Goal: Transaction & Acquisition: Book appointment/travel/reservation

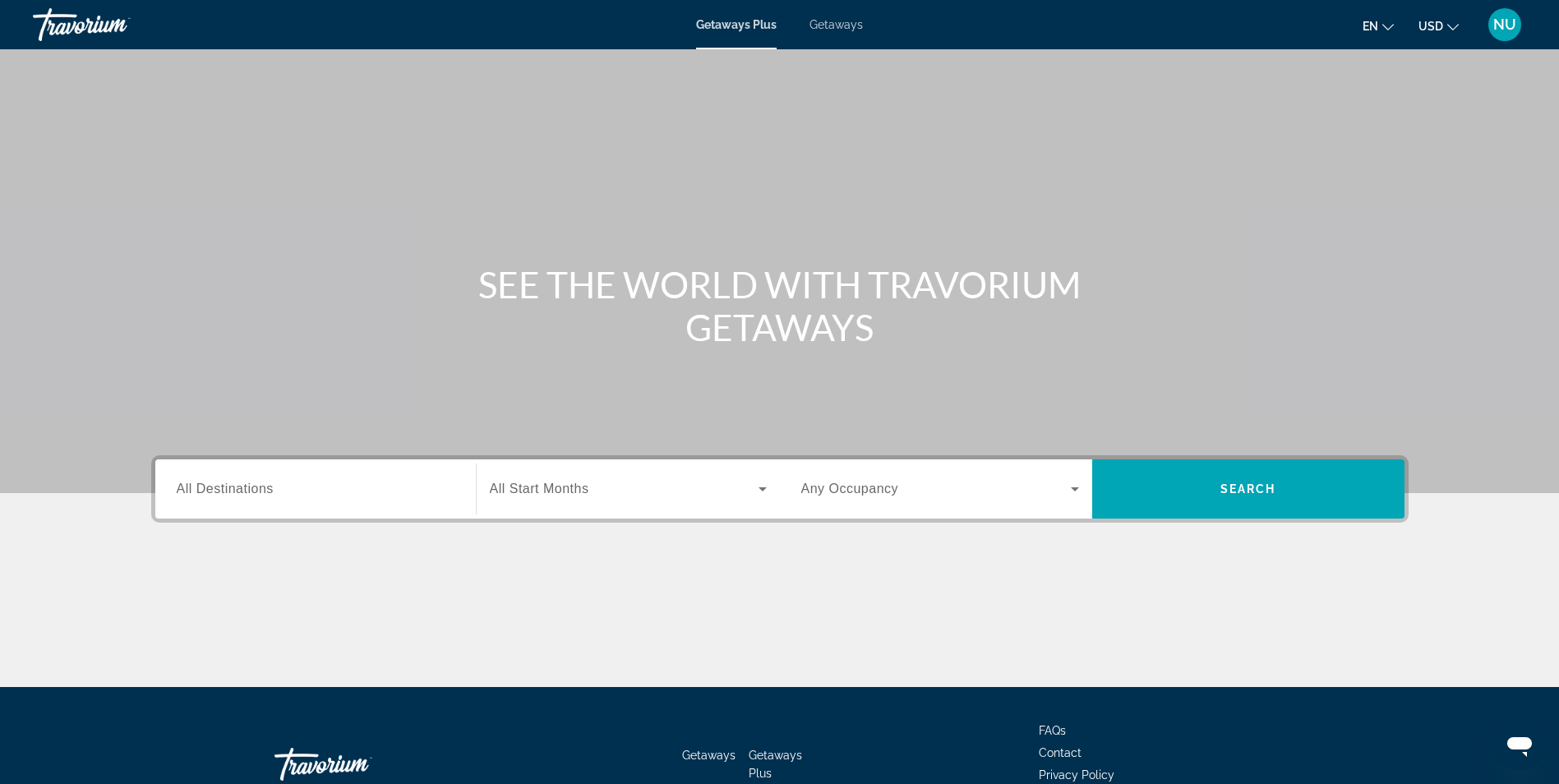
click at [285, 485] on input "Destination All Destinations" at bounding box center [315, 490] width 277 height 20
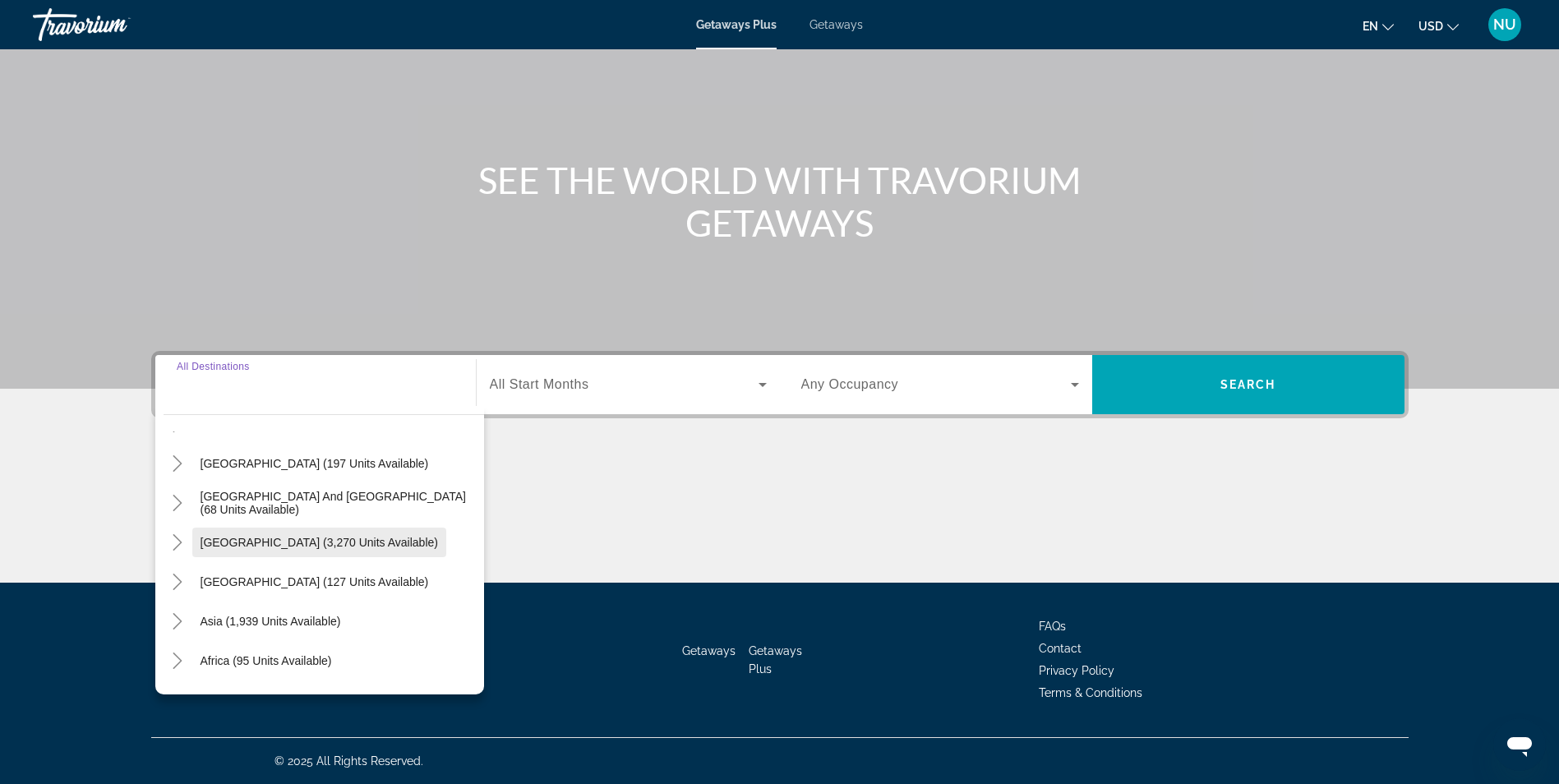
scroll to position [247, 0]
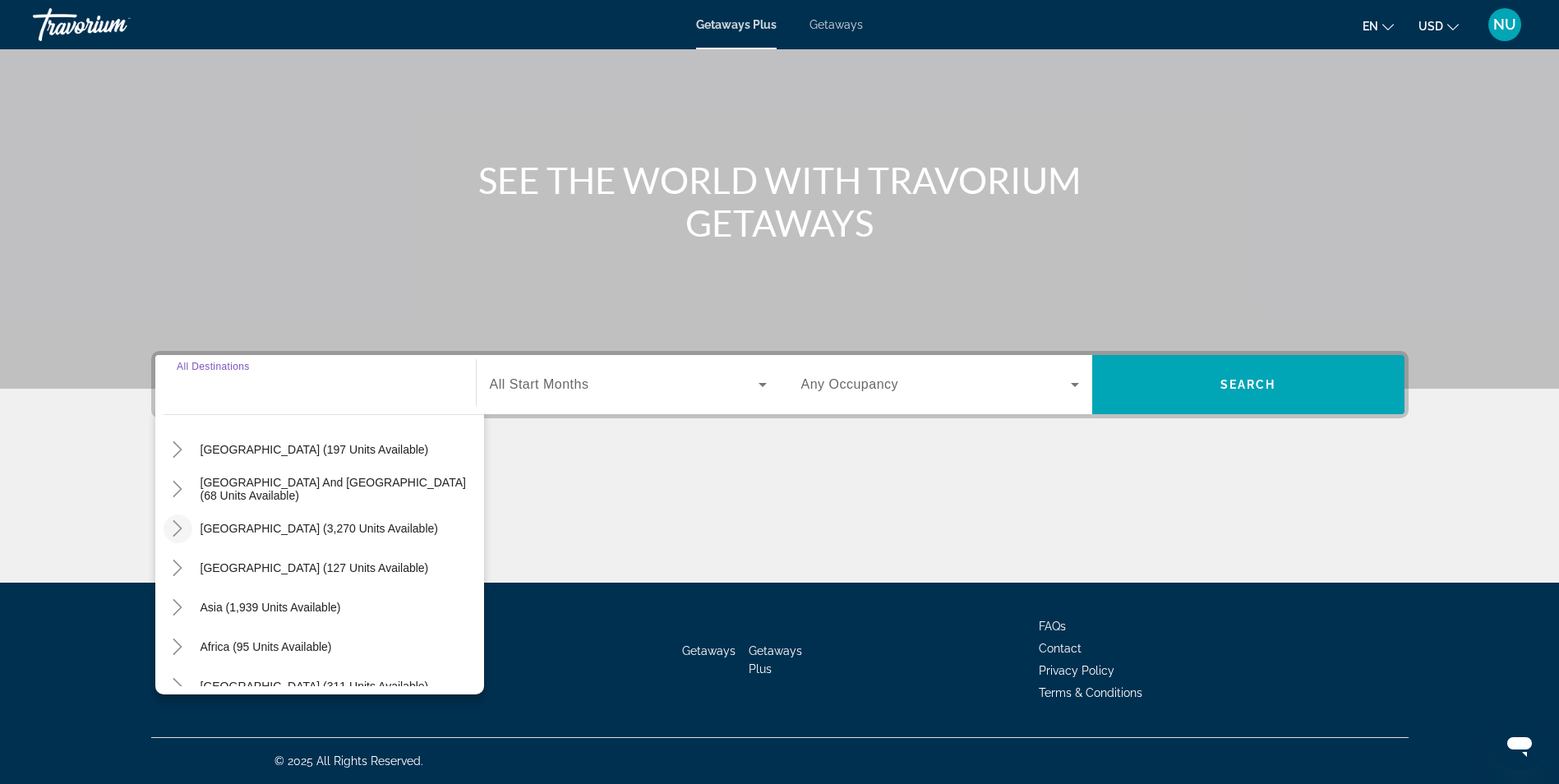
click at [180, 527] on icon "Toggle South America (3,270 units available)" at bounding box center [178, 528] width 9 height 16
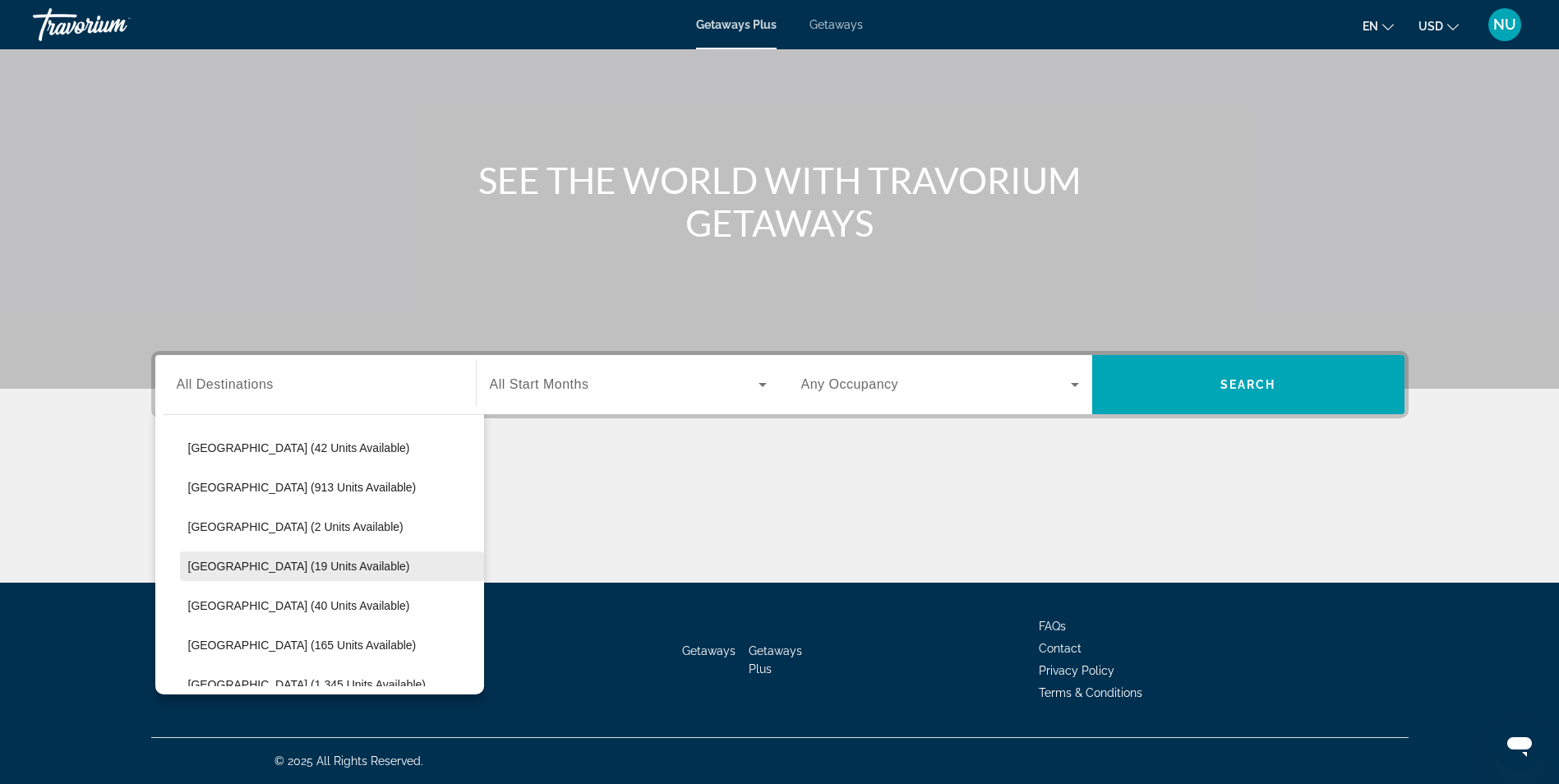
scroll to position [570, 0]
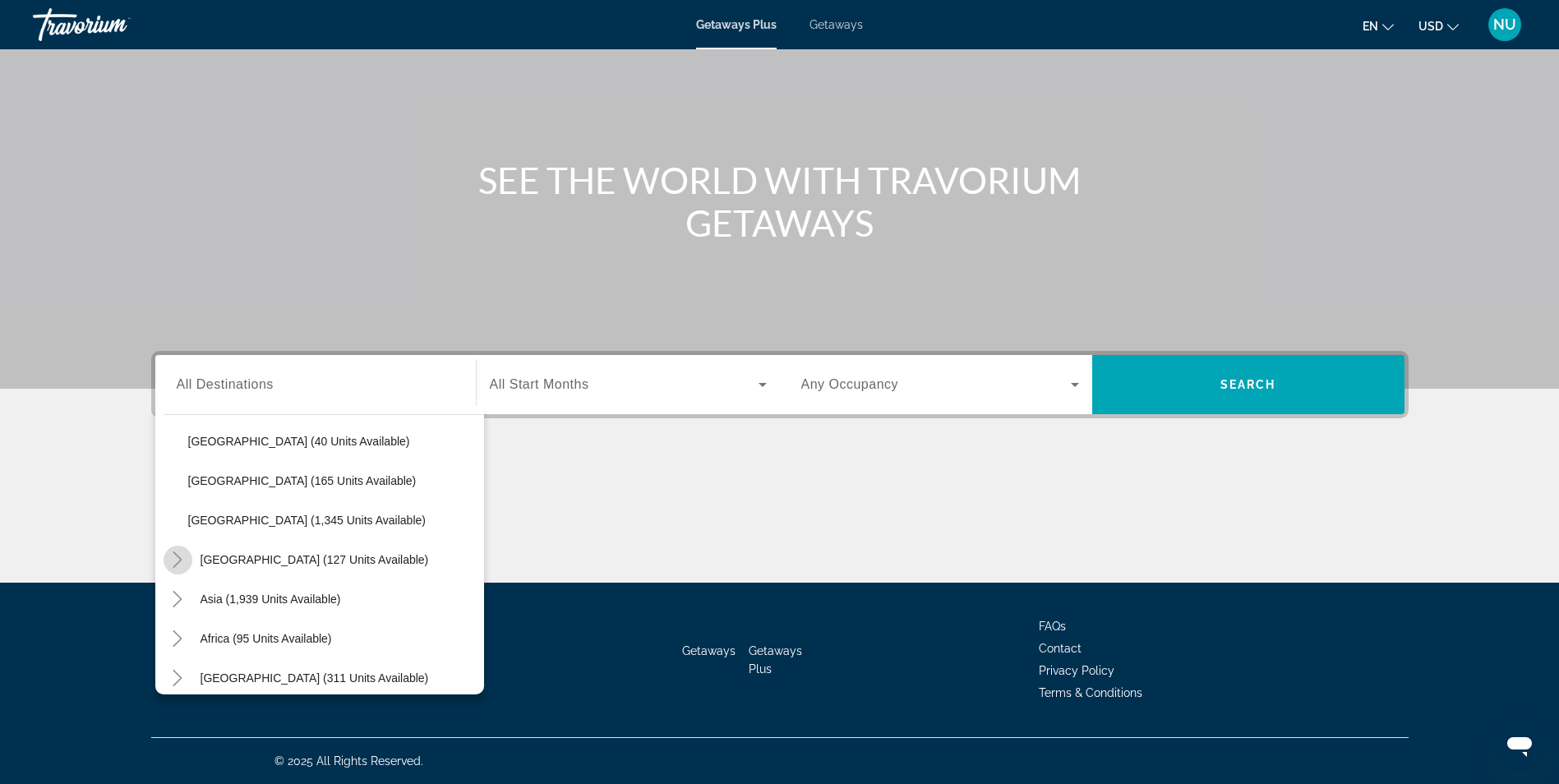
click at [184, 564] on icon "Toggle Central America (127 units available)" at bounding box center [178, 559] width 16 height 16
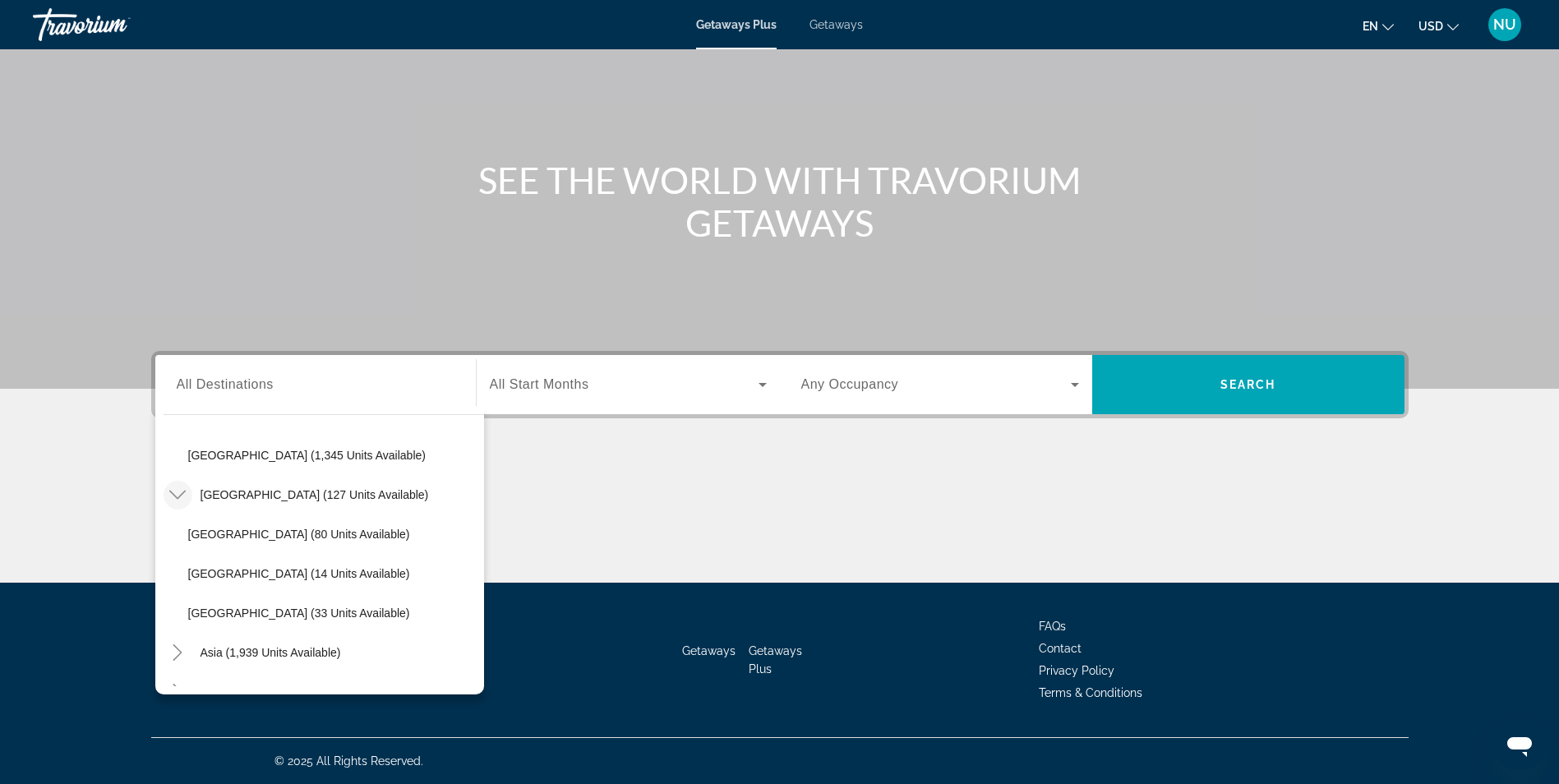
scroll to position [700, 0]
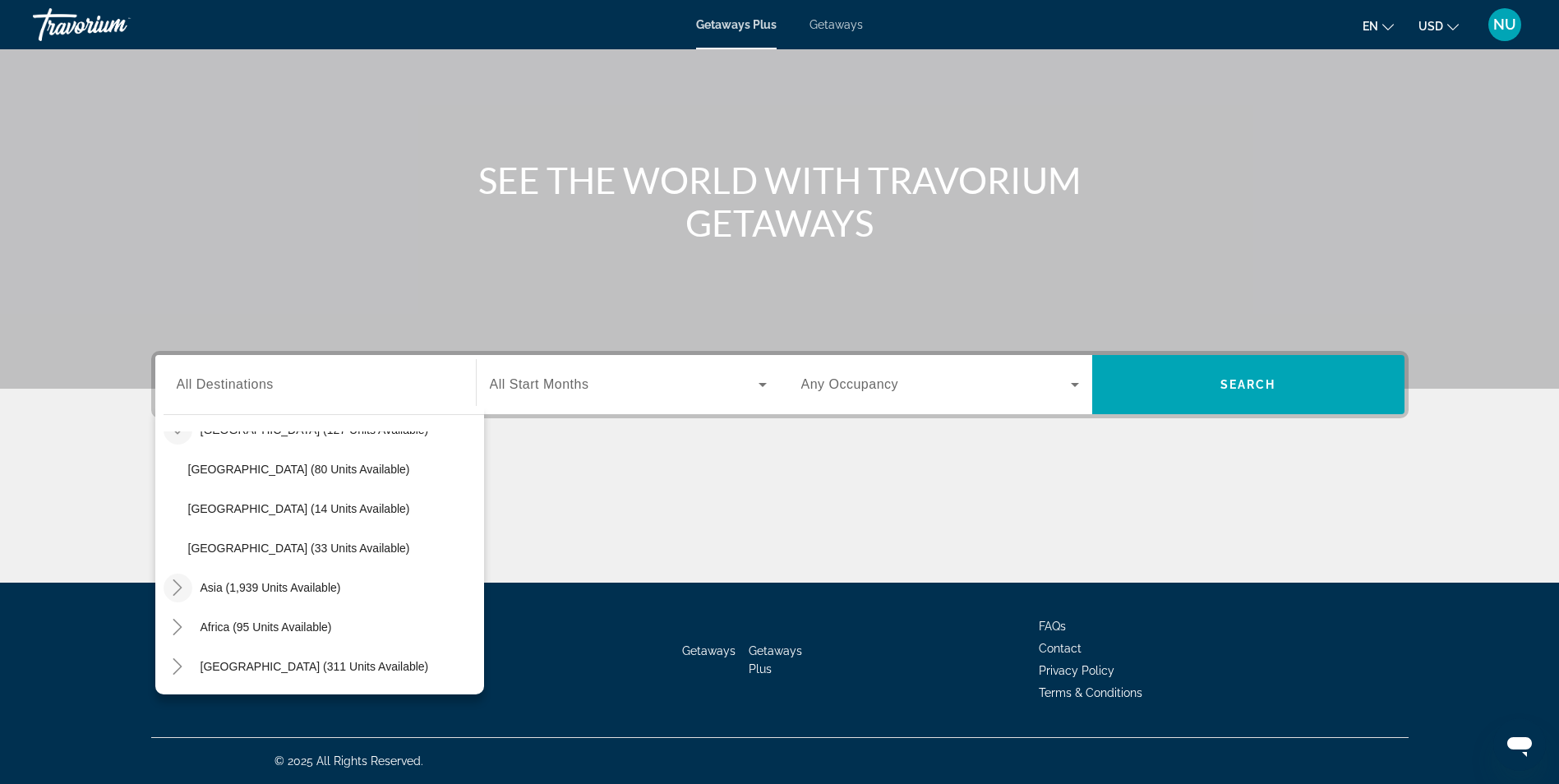
click at [177, 580] on icon "Toggle Asia (1,939 units available)" at bounding box center [178, 588] width 16 height 16
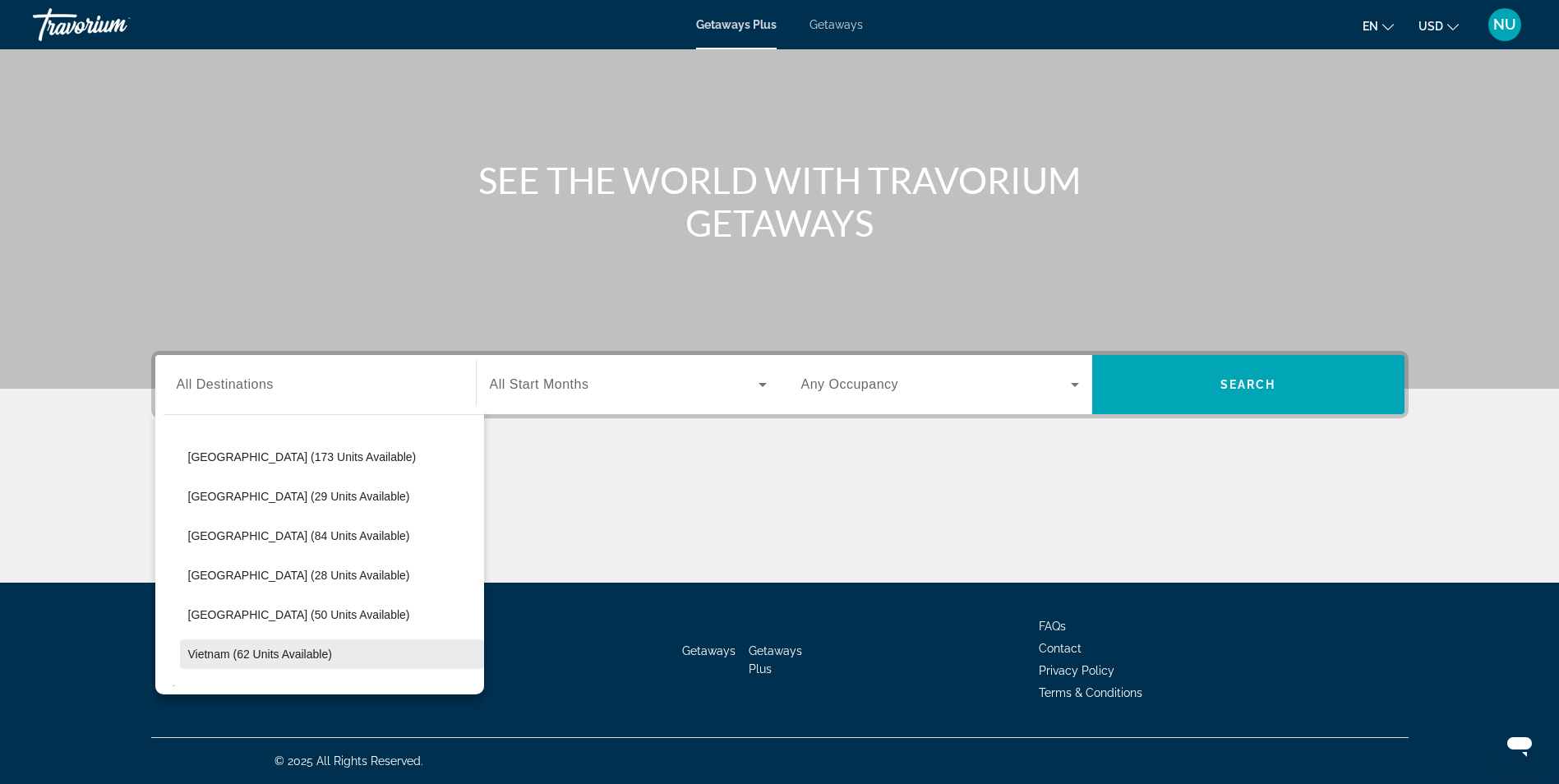
scroll to position [1134, 0]
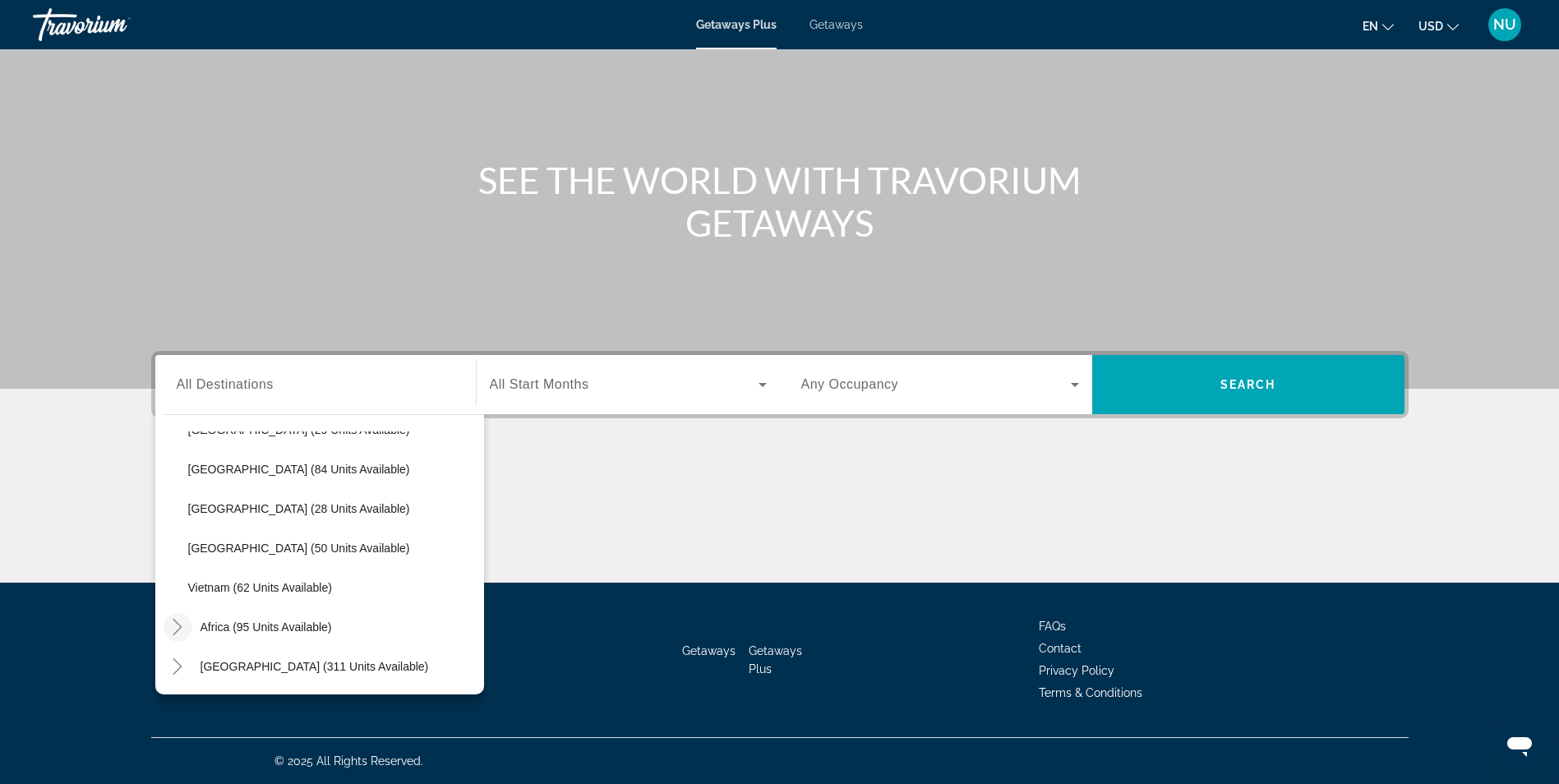
click at [175, 622] on icon "Toggle Africa (95 units available)" at bounding box center [178, 626] width 16 height 16
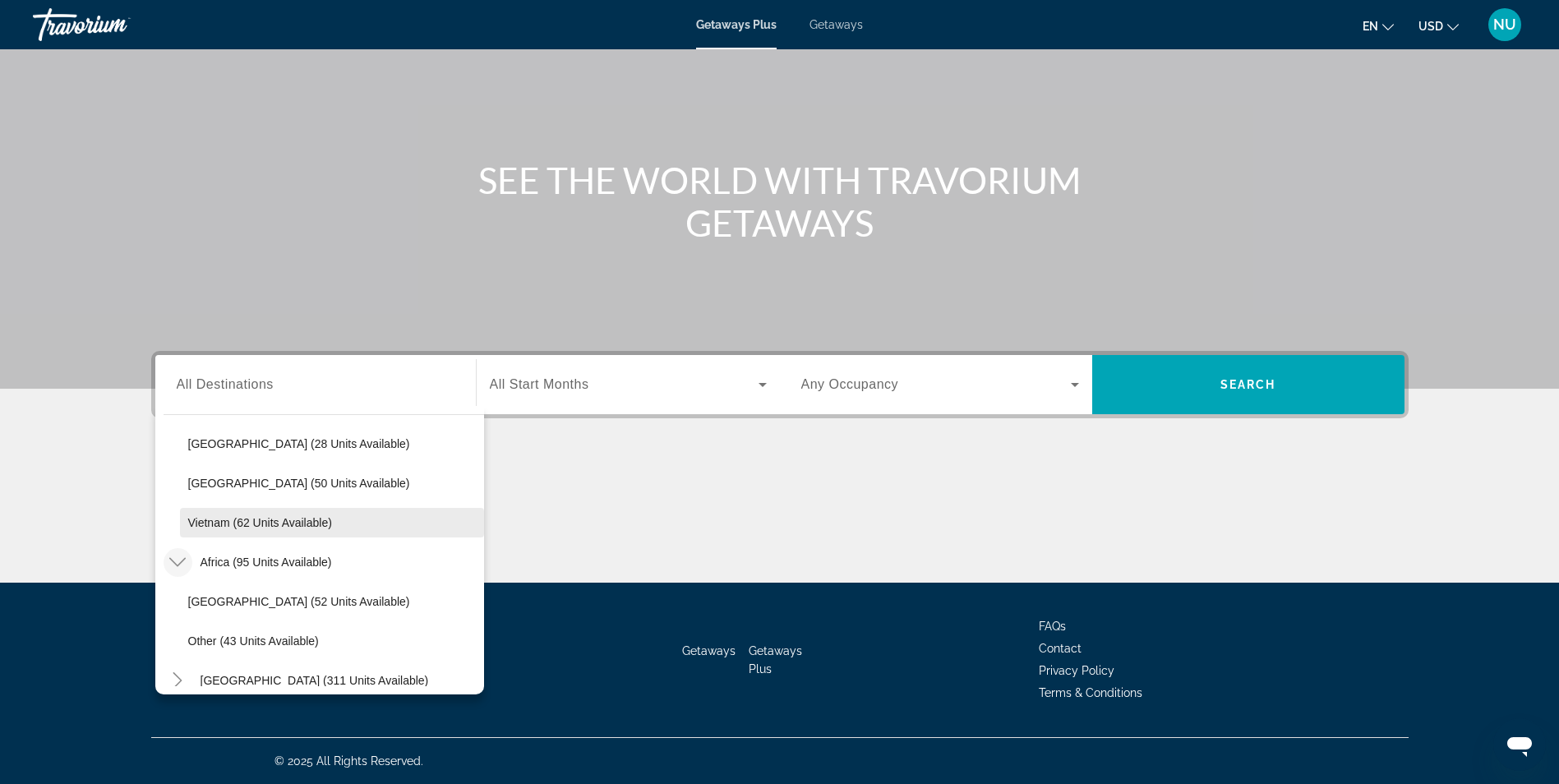
scroll to position [1212, 0]
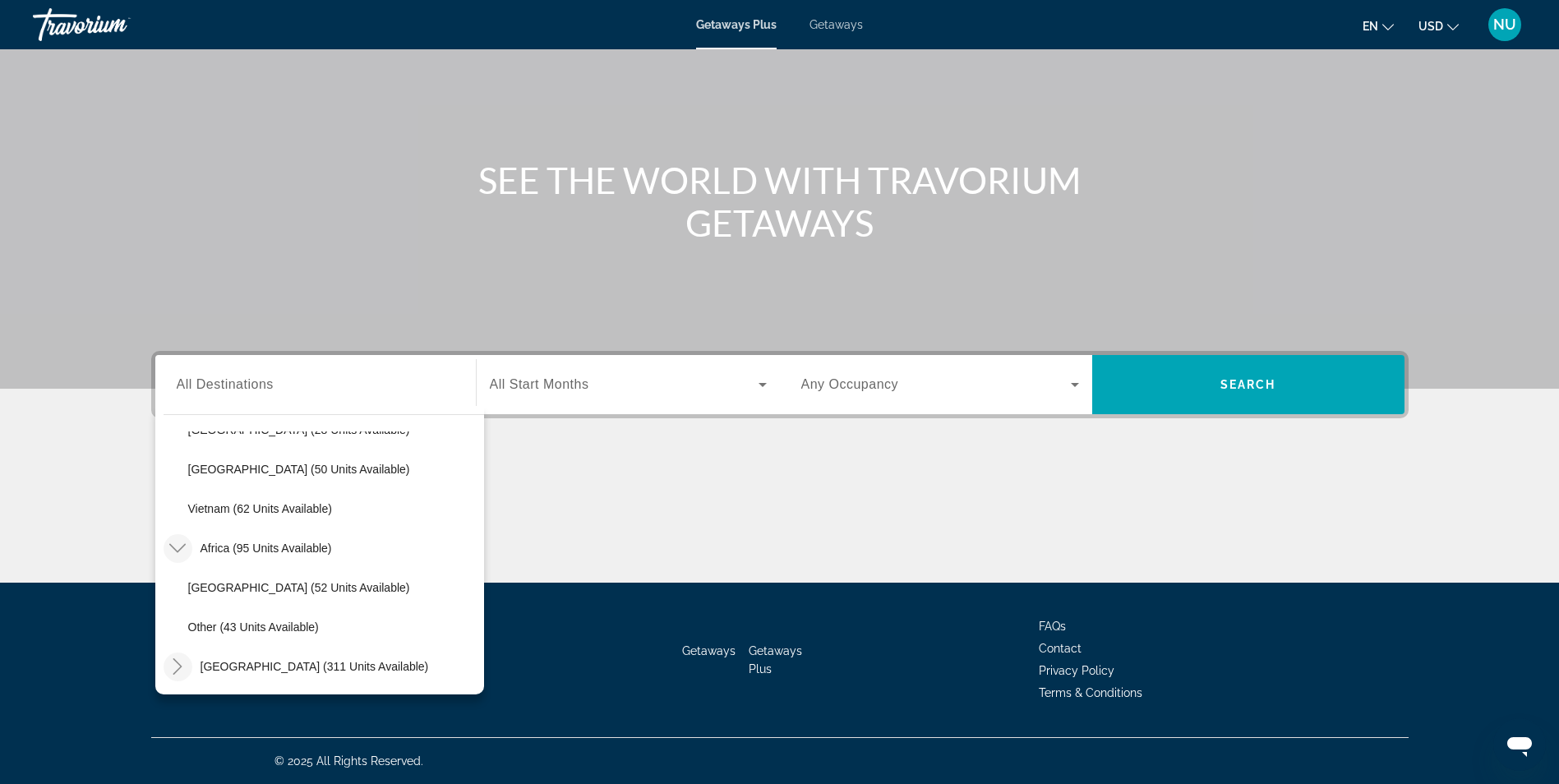
click at [180, 667] on icon "Toggle Middle East (311 units available)" at bounding box center [178, 666] width 9 height 16
click at [846, 22] on span "Getaways" at bounding box center [836, 24] width 54 height 13
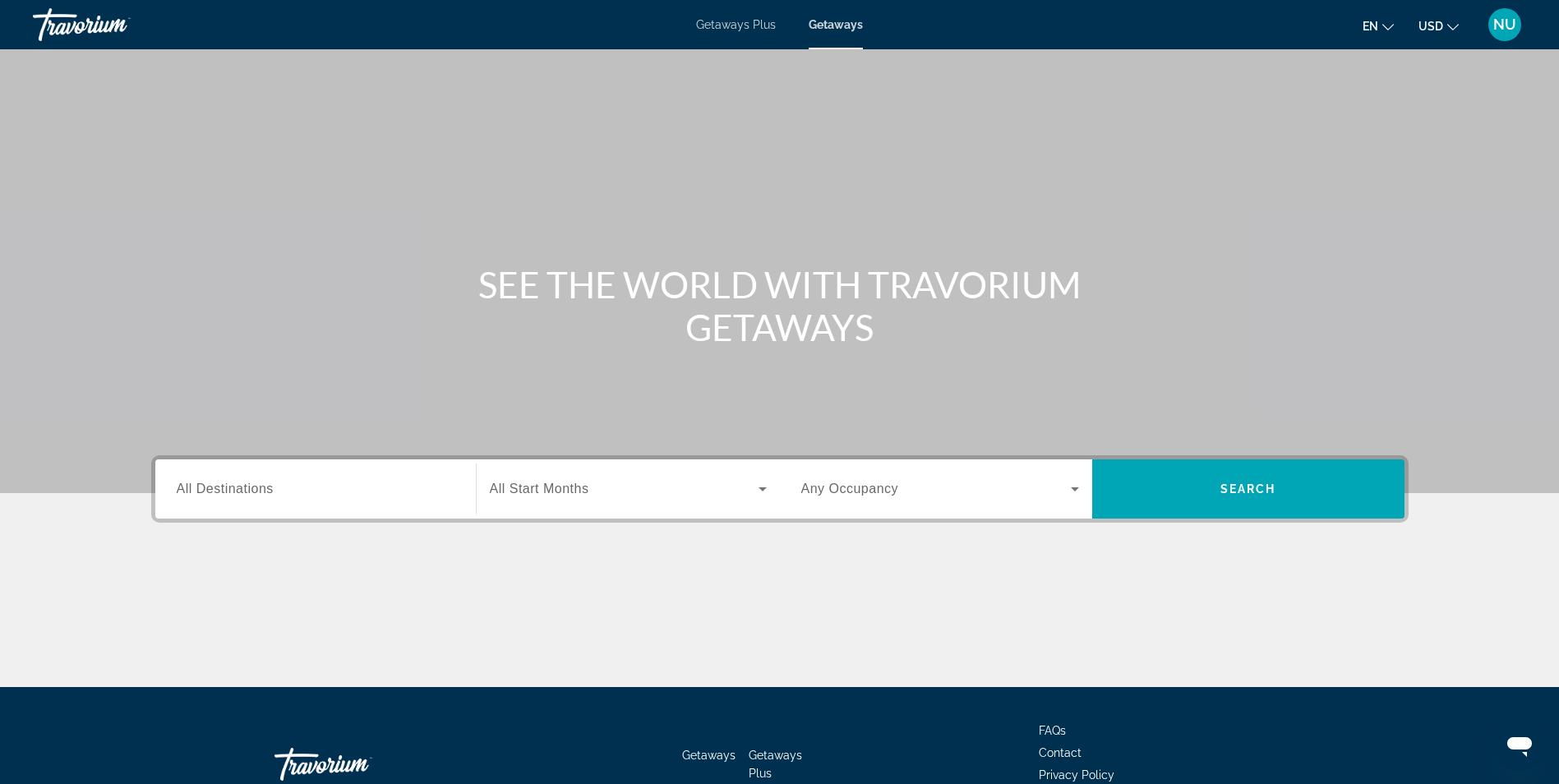
click at [359, 511] on div "Search widget" at bounding box center [315, 489] width 277 height 47
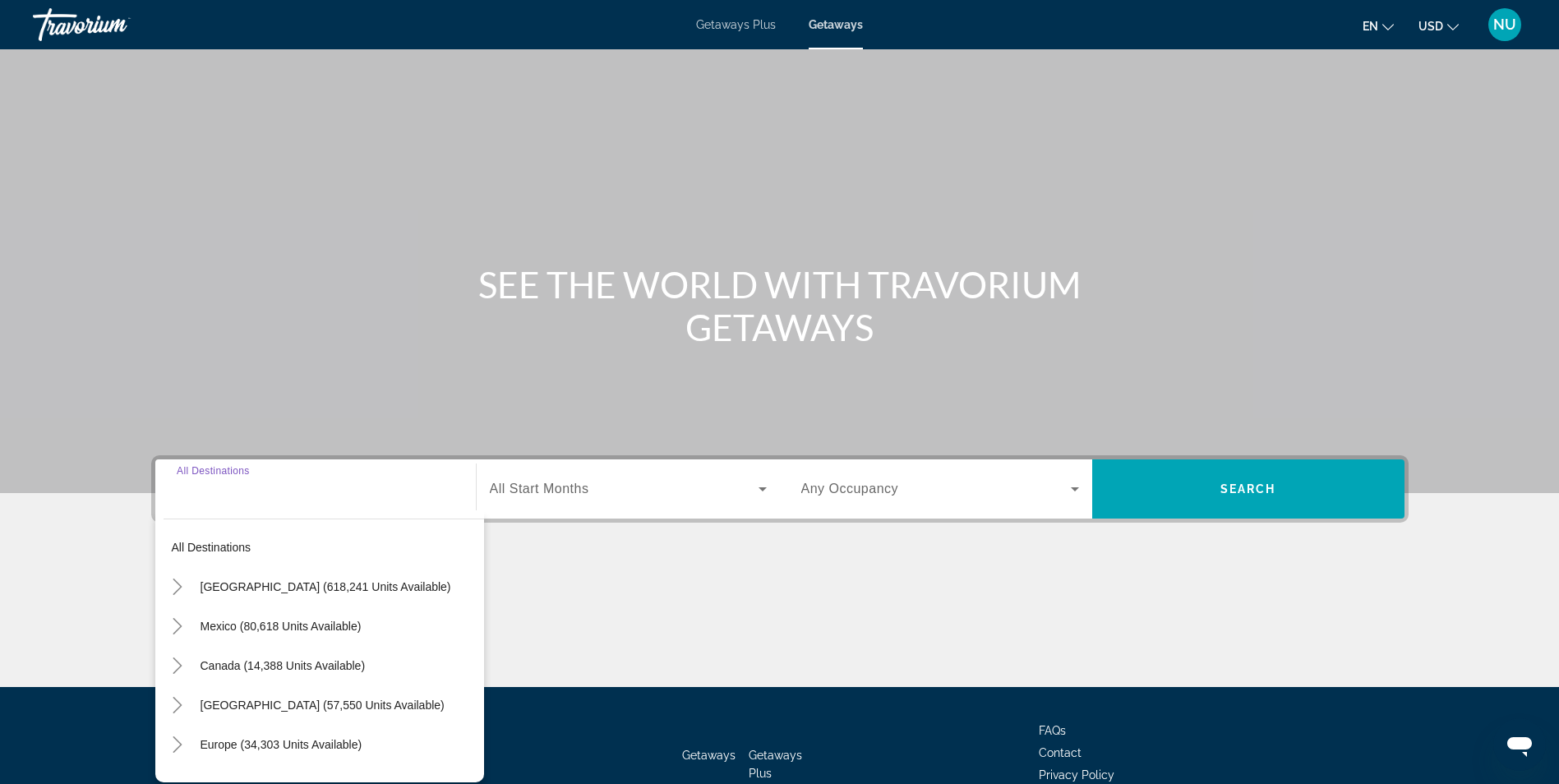
scroll to position [104, 0]
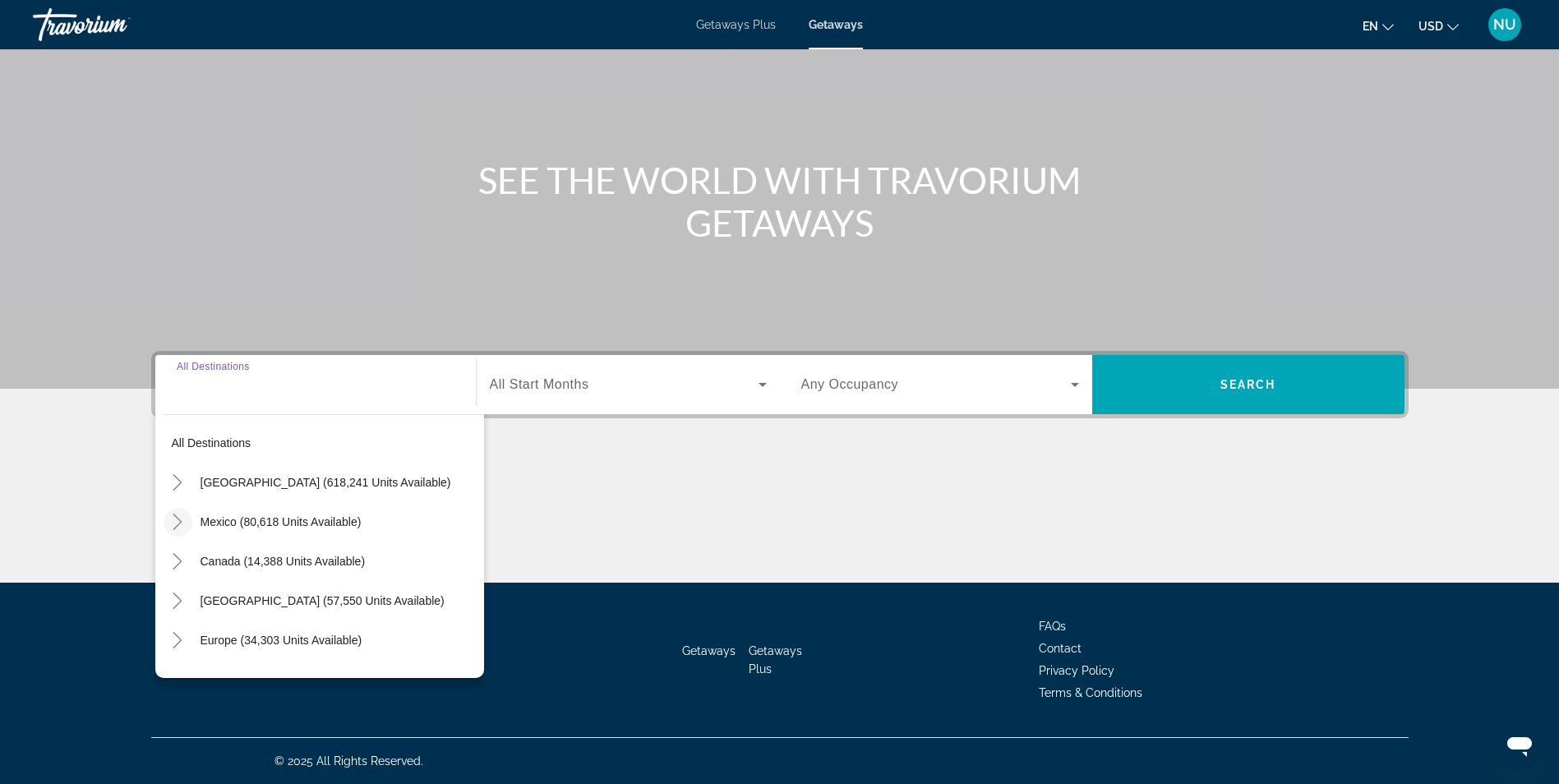
click at [179, 532] on mat-icon "Toggle Mexico (80,618 units available)" at bounding box center [178, 522] width 29 height 29
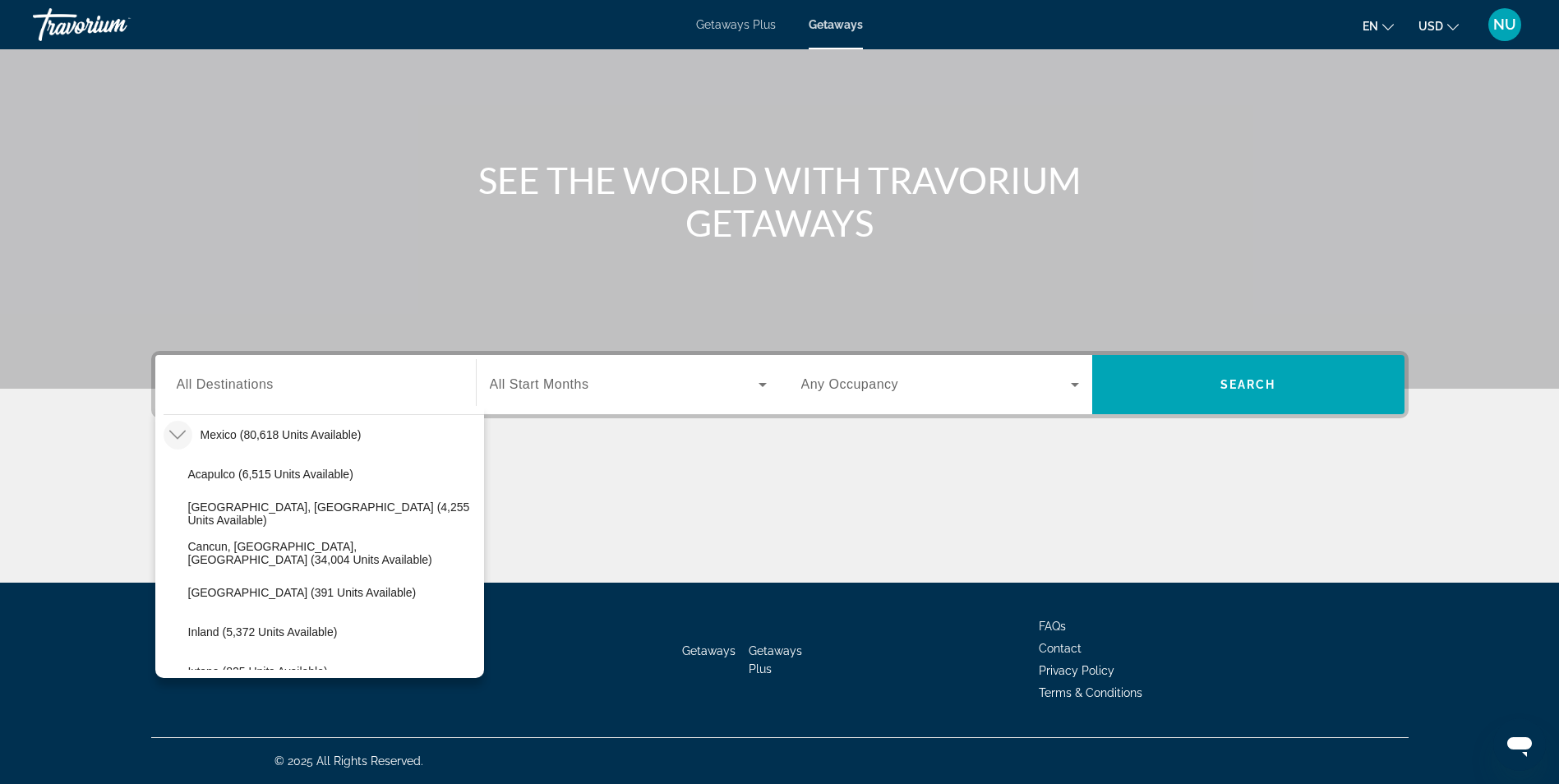
click at [179, 422] on mat-icon "Toggle Mexico (80,618 units available)" at bounding box center [178, 435] width 29 height 29
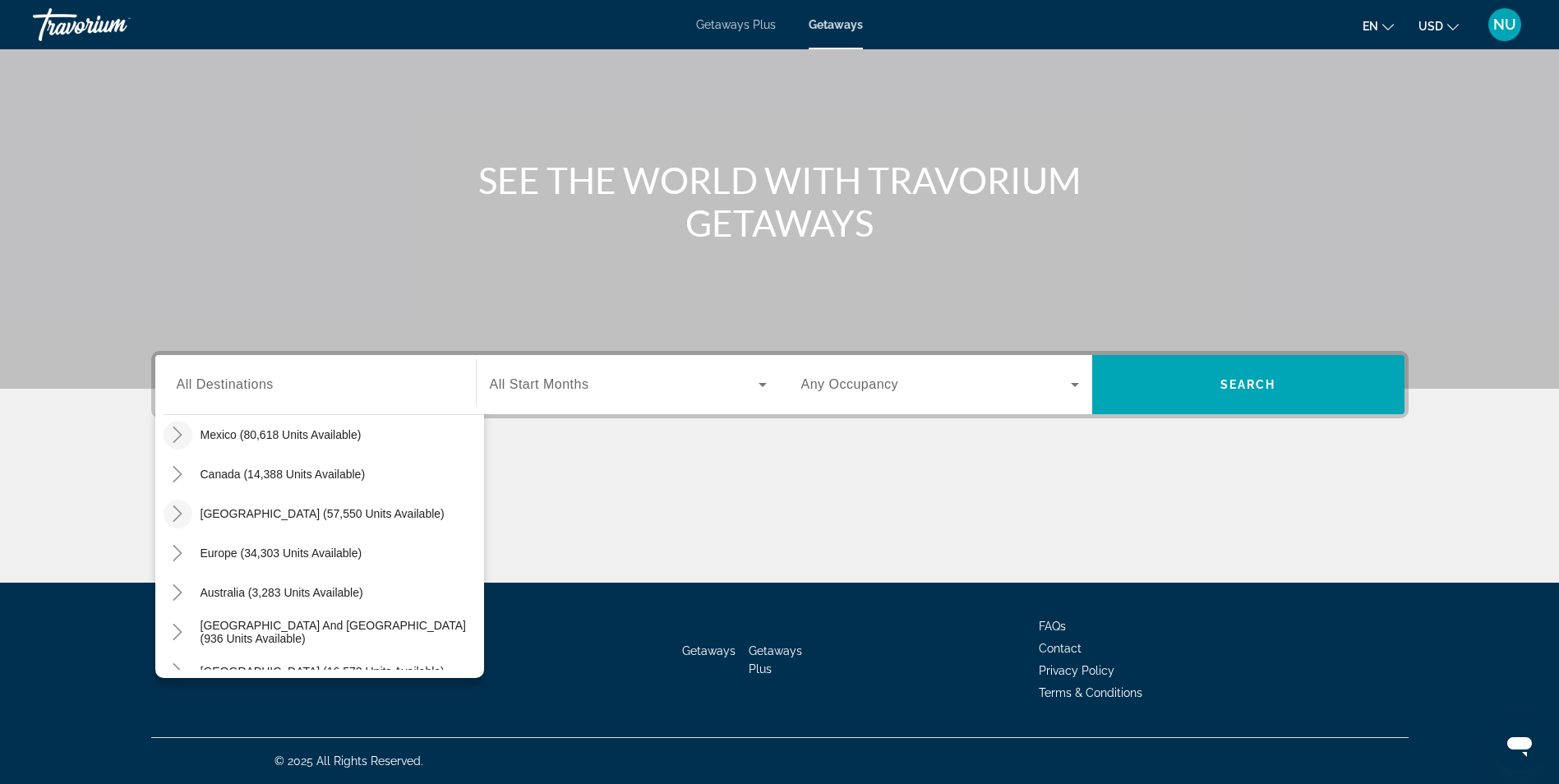
click at [180, 518] on icon "Toggle Caribbean & Atlantic Islands (57,550 units available)" at bounding box center [178, 513] width 16 height 16
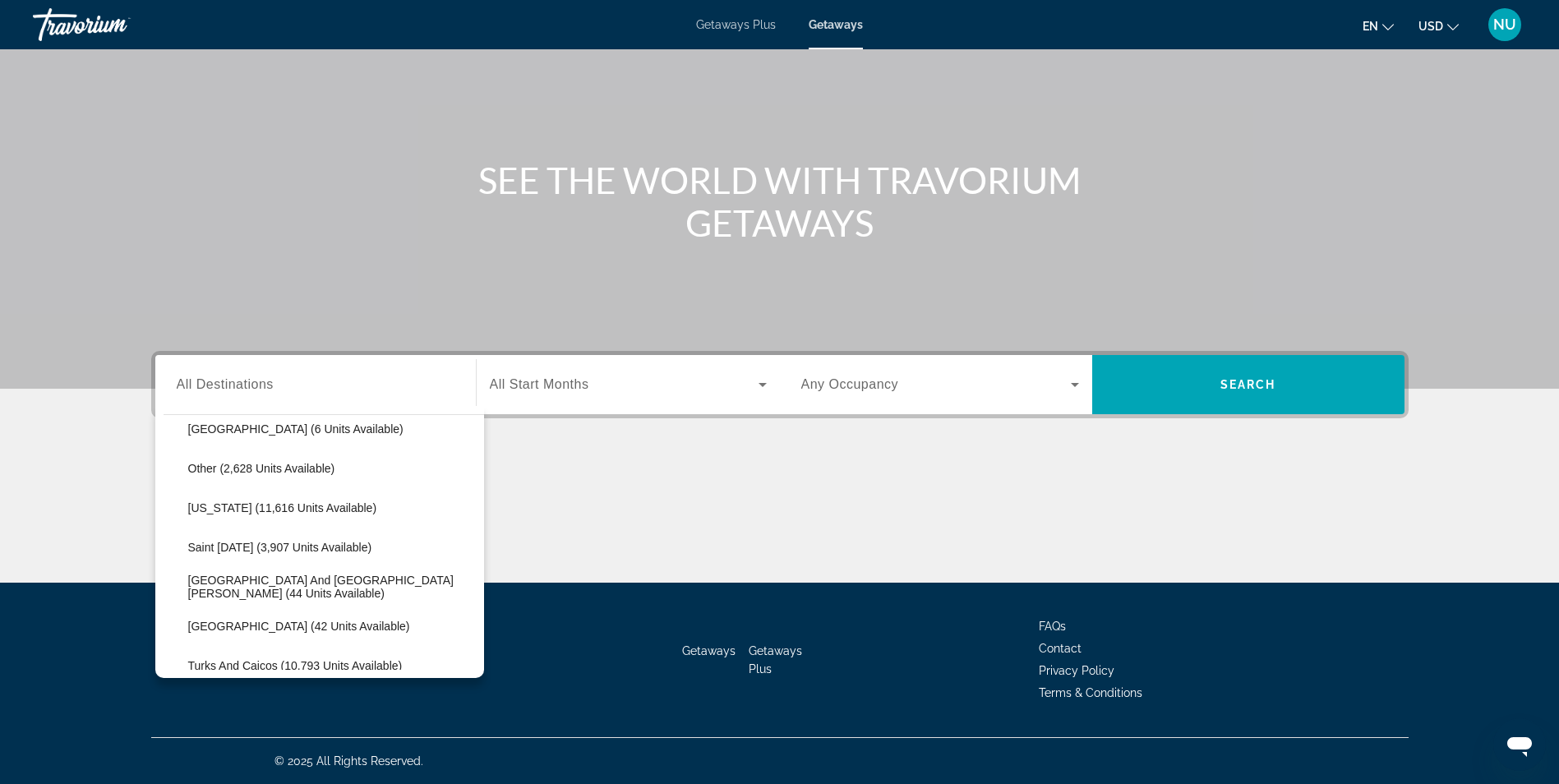
scroll to position [658, 0]
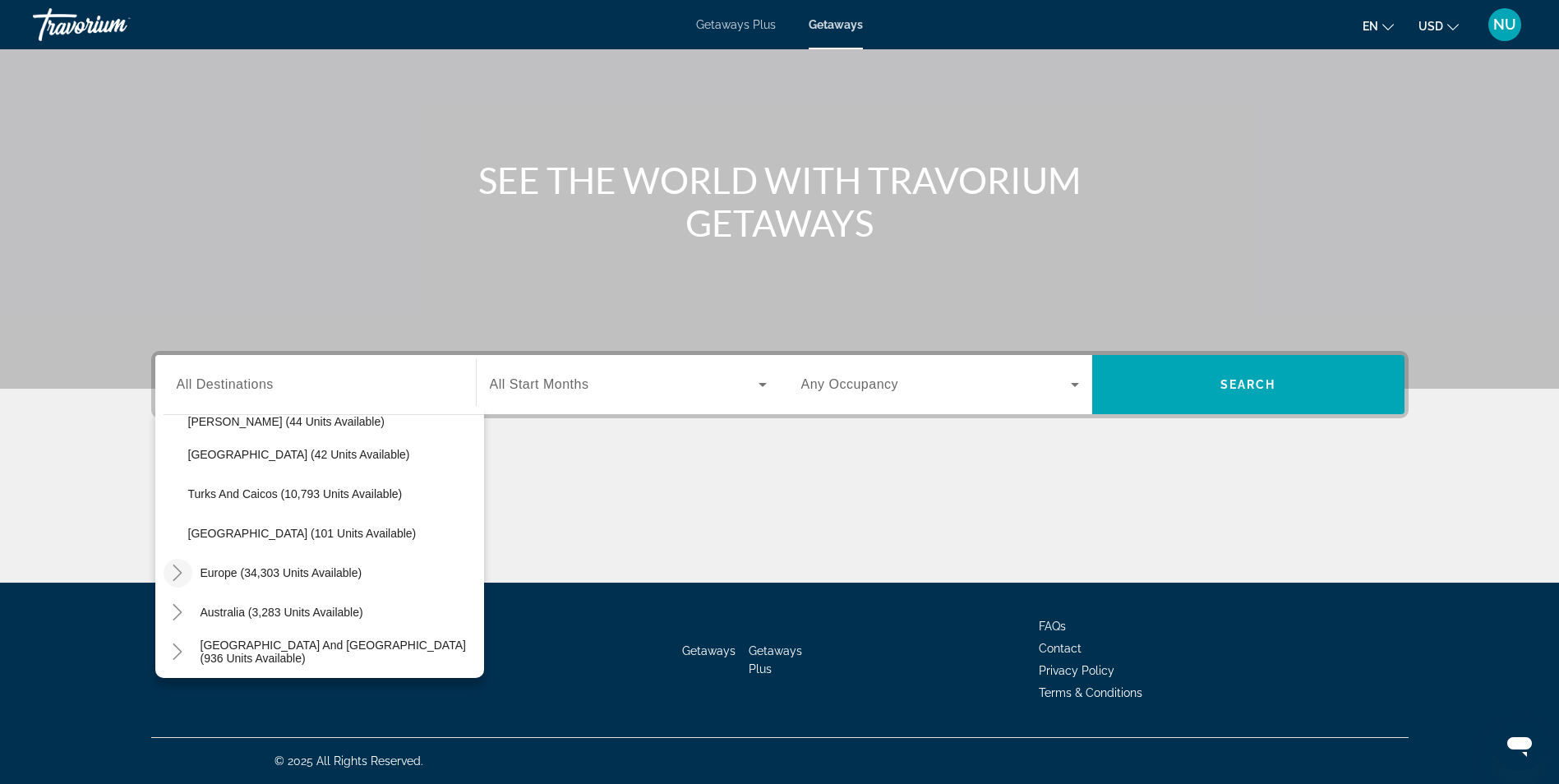
click at [171, 584] on mat-icon "Toggle Europe (34,303 units available)" at bounding box center [178, 573] width 29 height 29
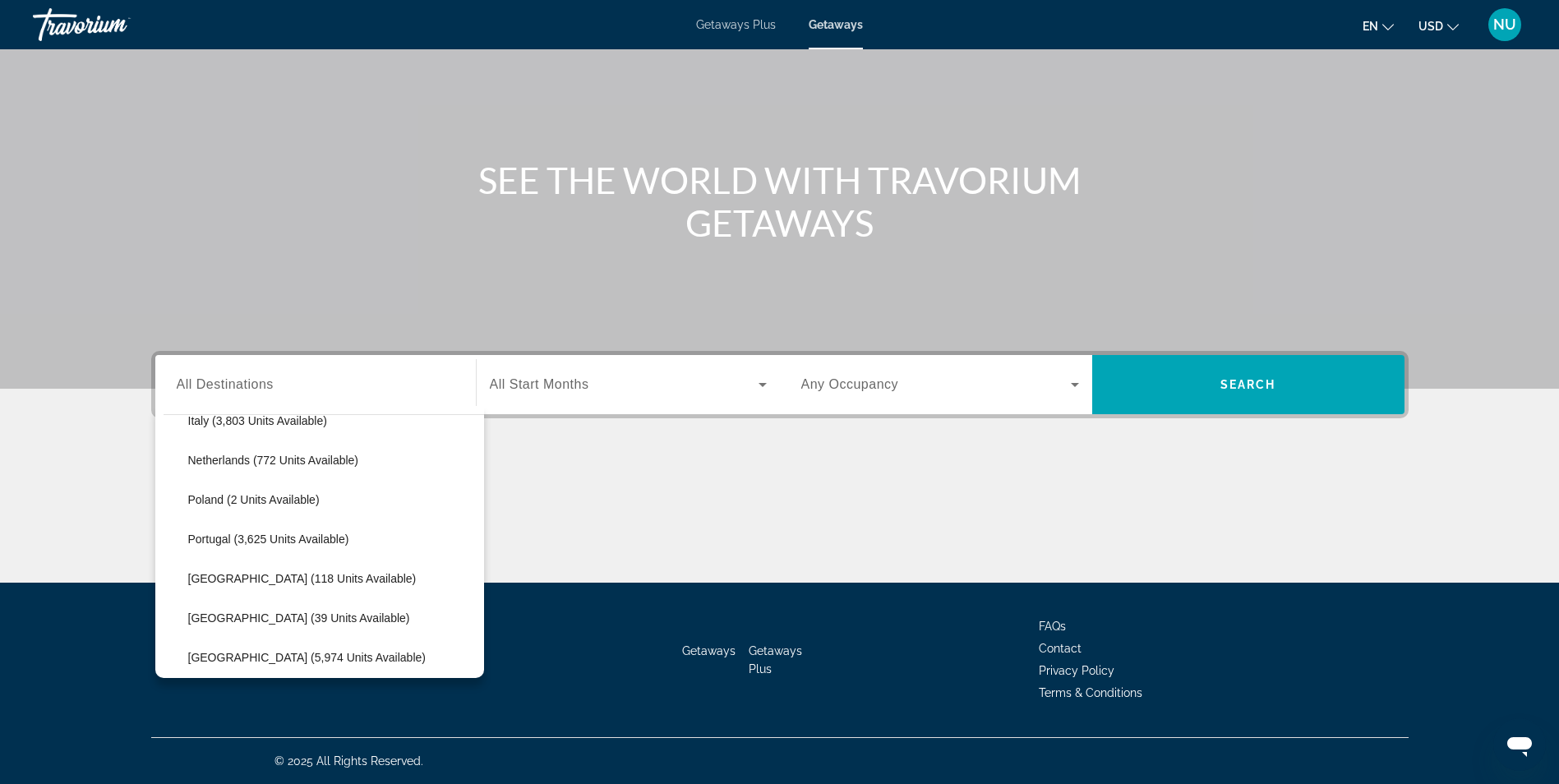
scroll to position [1454, 0]
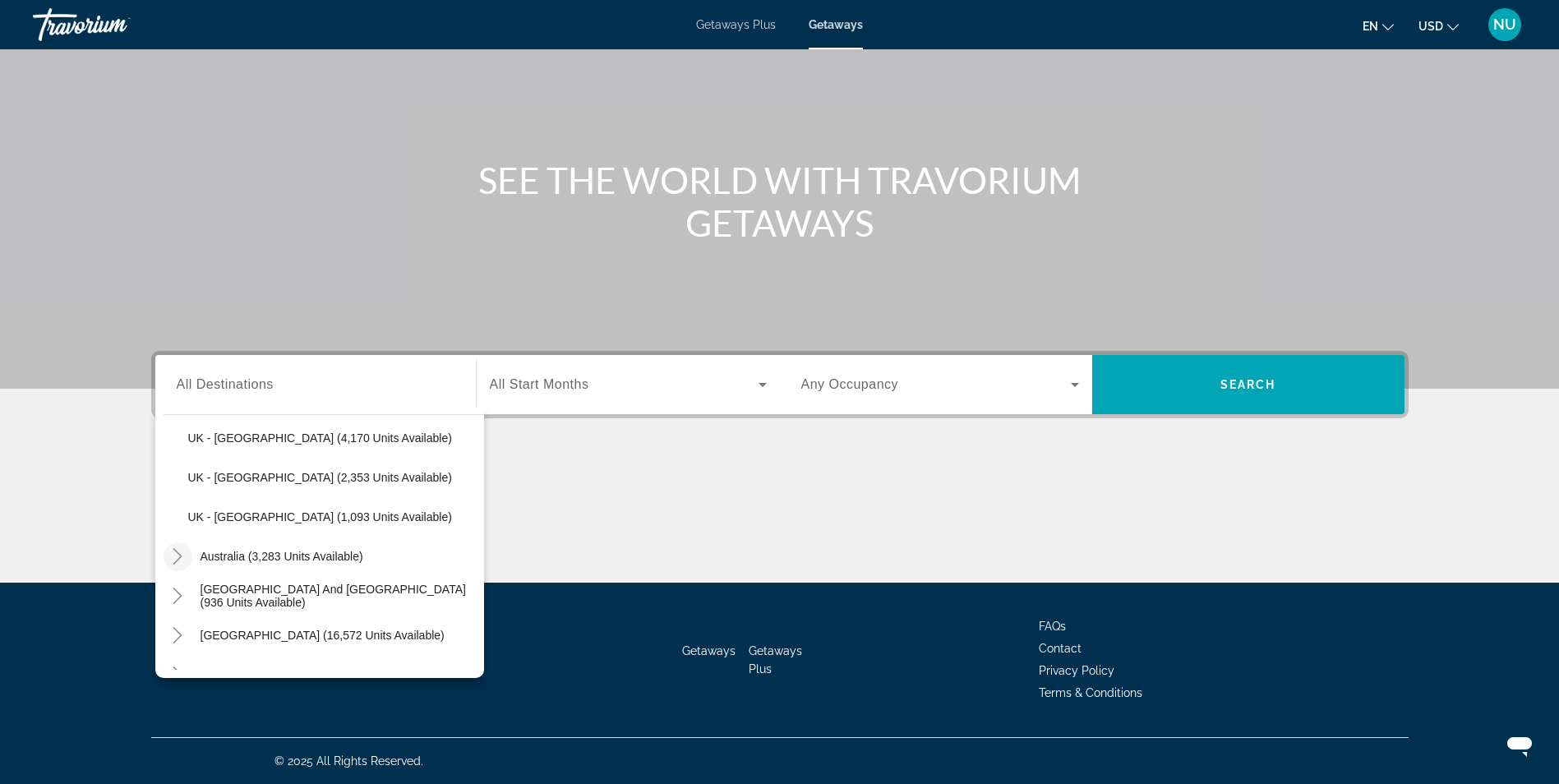
click at [174, 556] on icon "Toggle Australia (3,283 units available)" at bounding box center [178, 556] width 16 height 16
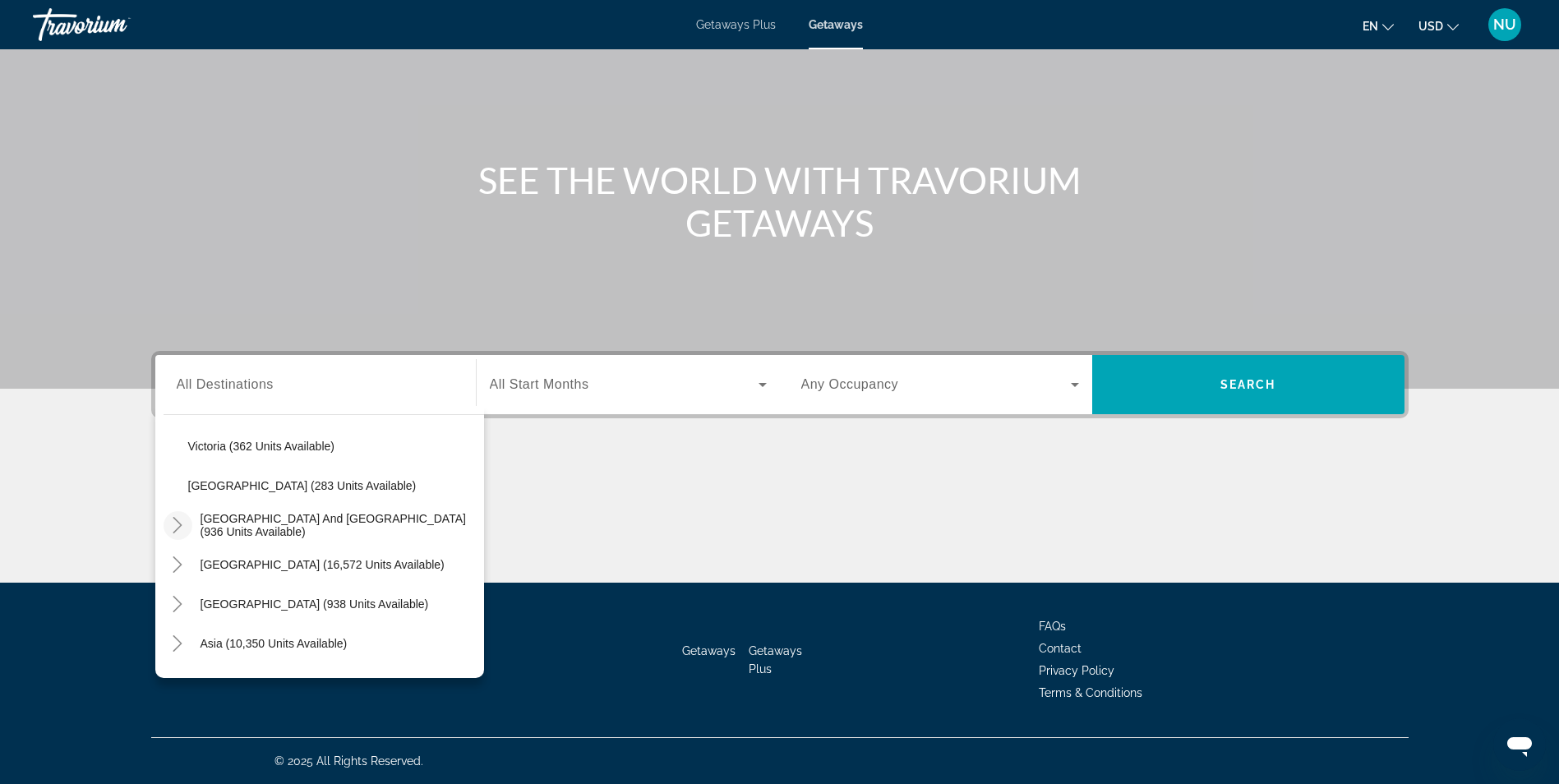
click at [175, 523] on icon "Toggle South Pacific and Oceania (936 units available)" at bounding box center [178, 525] width 16 height 16
click at [175, 562] on icon "Toggle South America (16,572 units available)" at bounding box center [178, 564] width 16 height 16
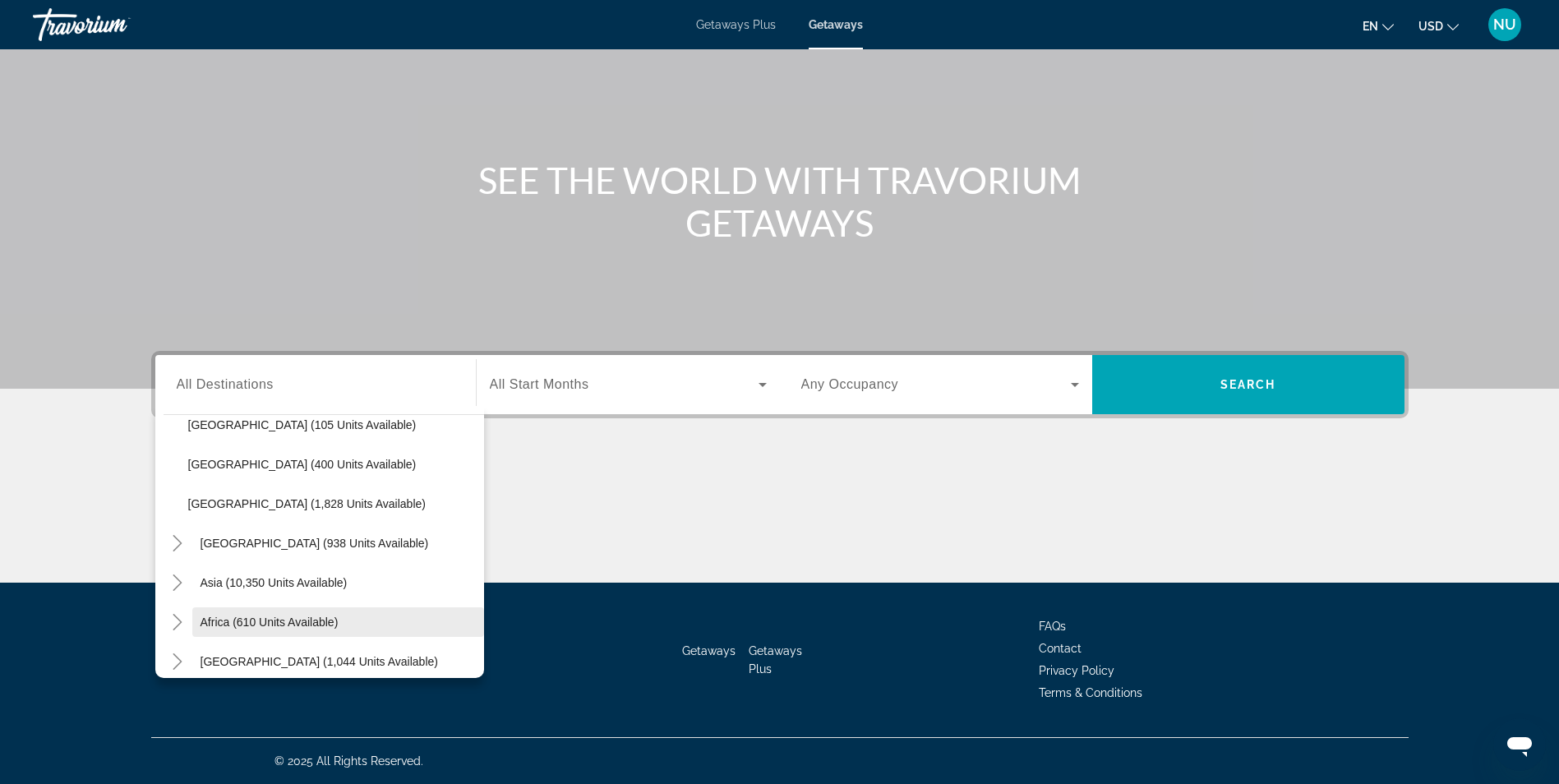
scroll to position [2262, 0]
click at [185, 623] on icon "Toggle Central America (938 units available)" at bounding box center [178, 625] width 16 height 16
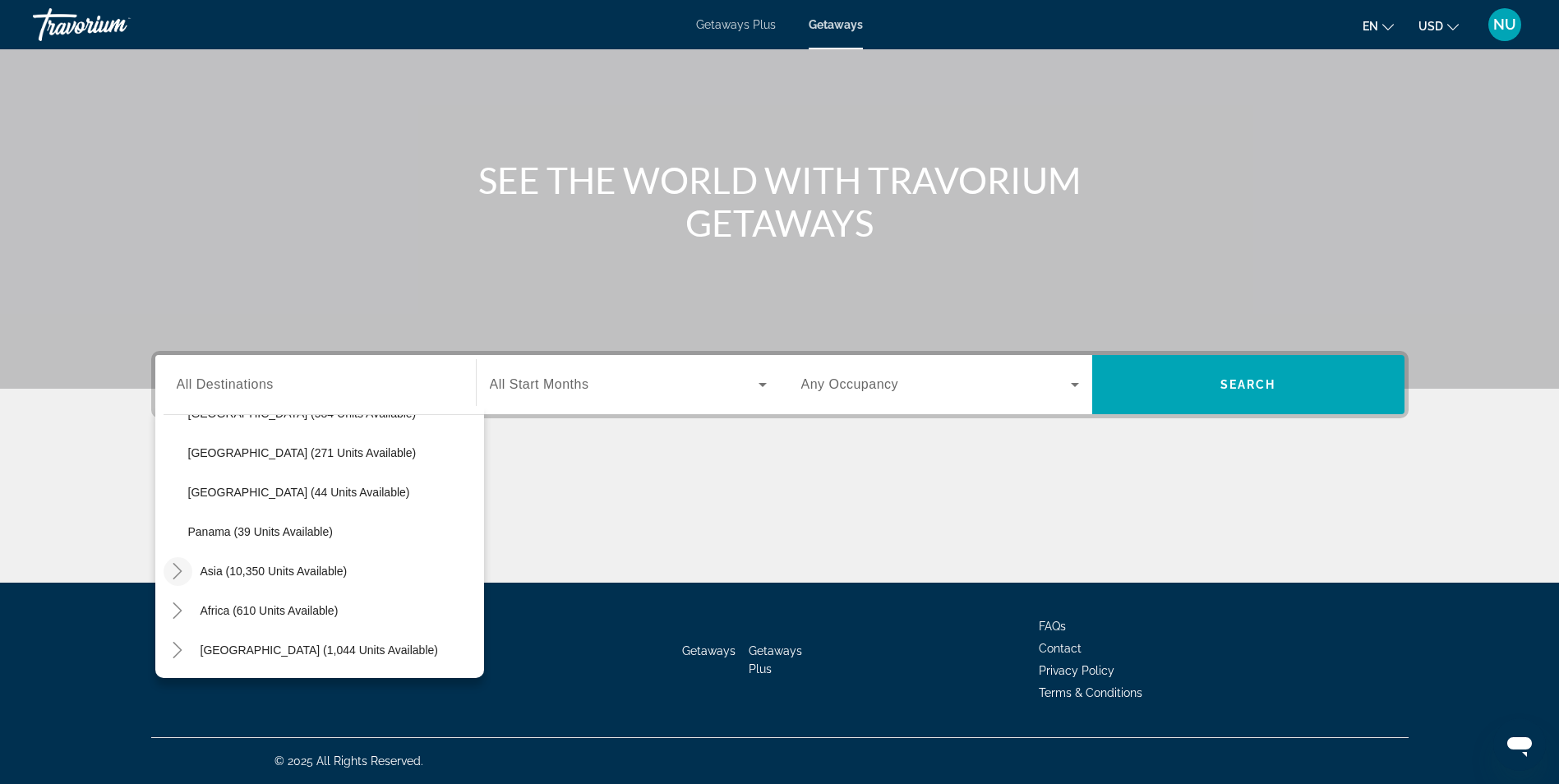
click at [178, 569] on icon "Toggle Asia (10,350 units available)" at bounding box center [178, 571] width 16 height 16
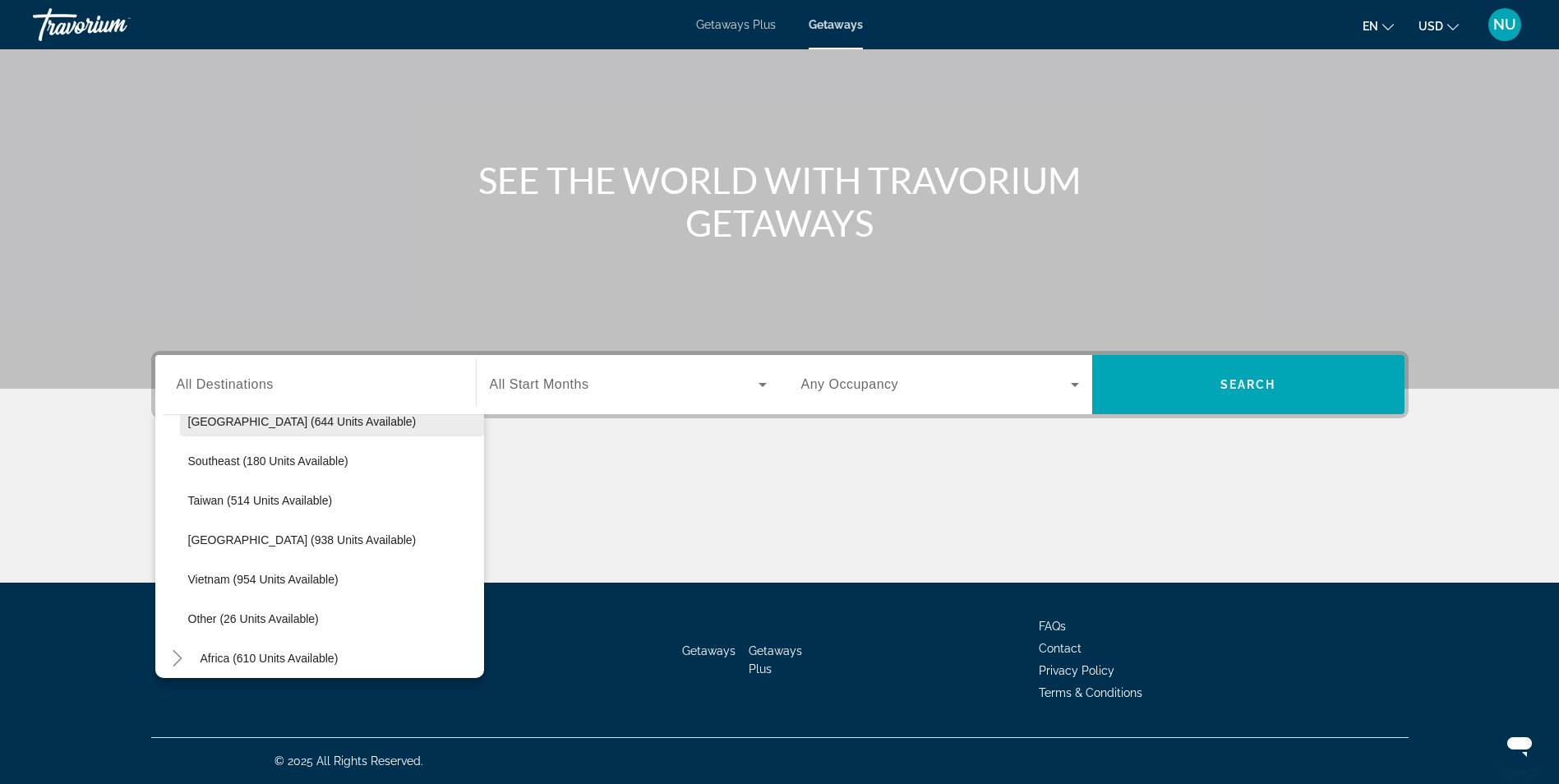
scroll to position [3061, 0]
click at [172, 650] on icon "Toggle Africa (610 units available)" at bounding box center [178, 655] width 16 height 16
